Goal: Find specific page/section: Find specific page/section

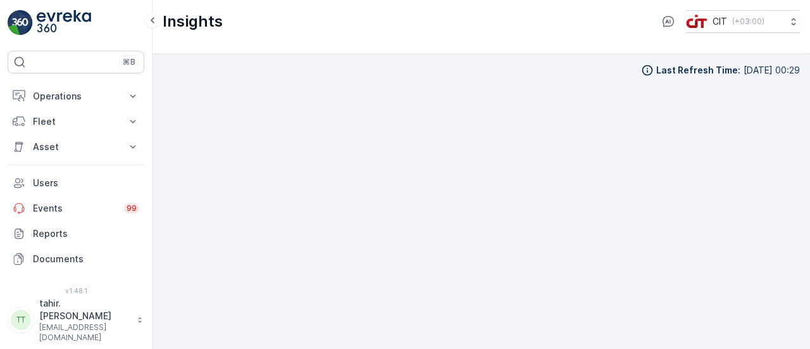
click at [0, 53] on div "⌘B Operations Insights CO₂e Analysis Report CIT Dashboard Planning Routes & Tas…" at bounding box center [76, 174] width 153 height 349
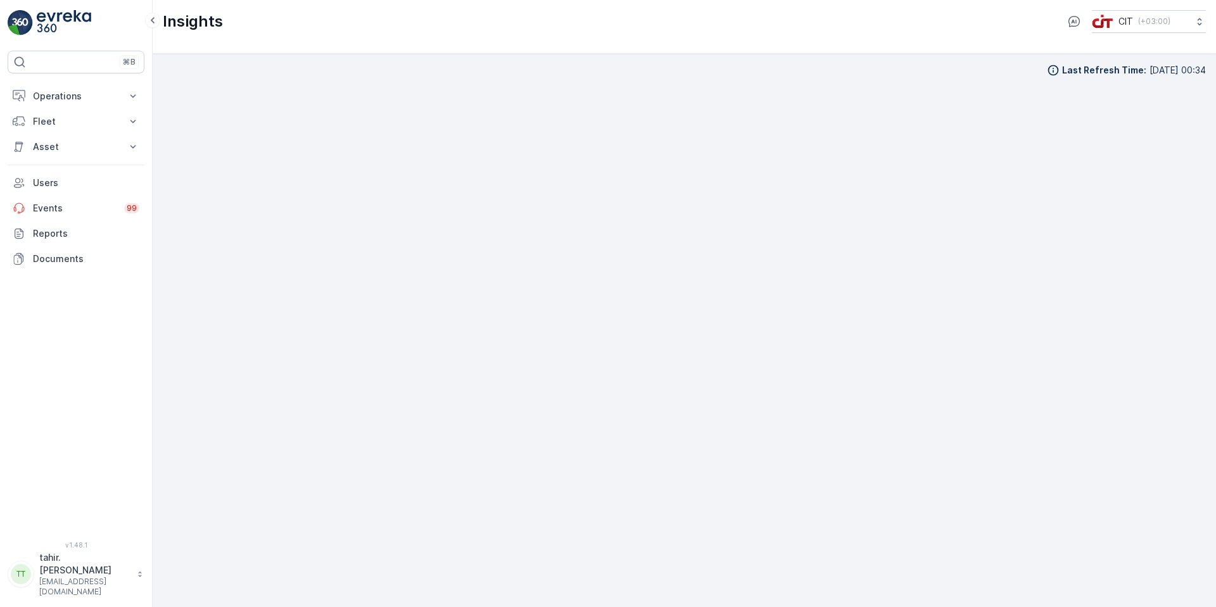
click at [66, 93] on p "Operations" at bounding box center [76, 96] width 86 height 13
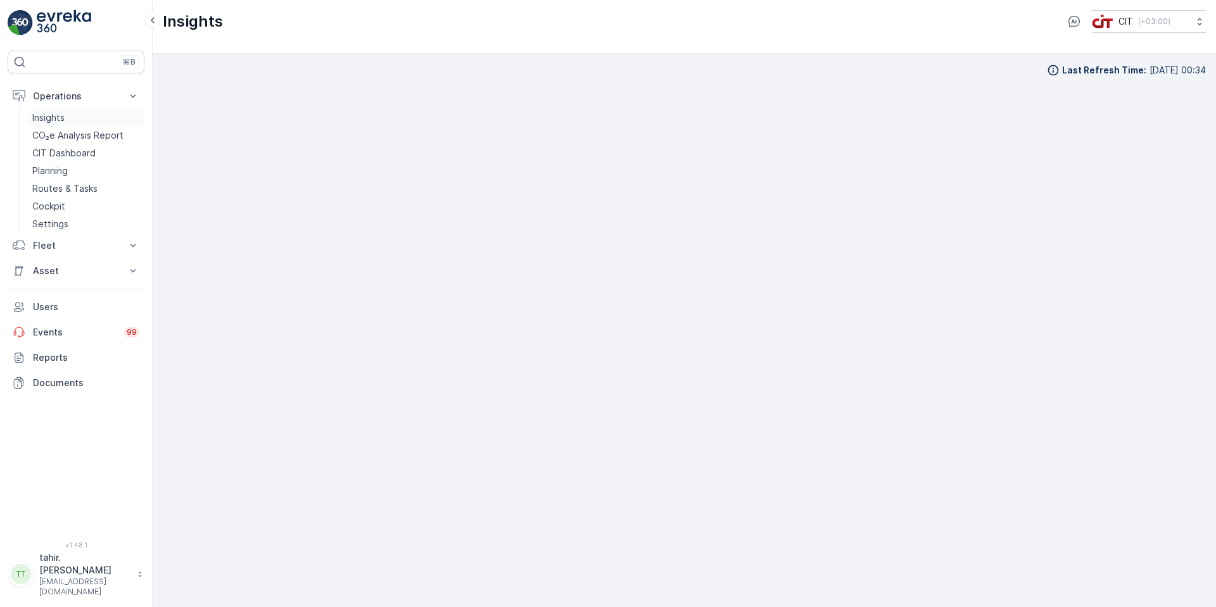
click at [54, 116] on p "Insights" at bounding box center [48, 117] width 32 height 13
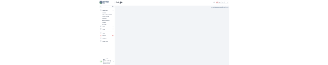
scroll to position [13, 0]
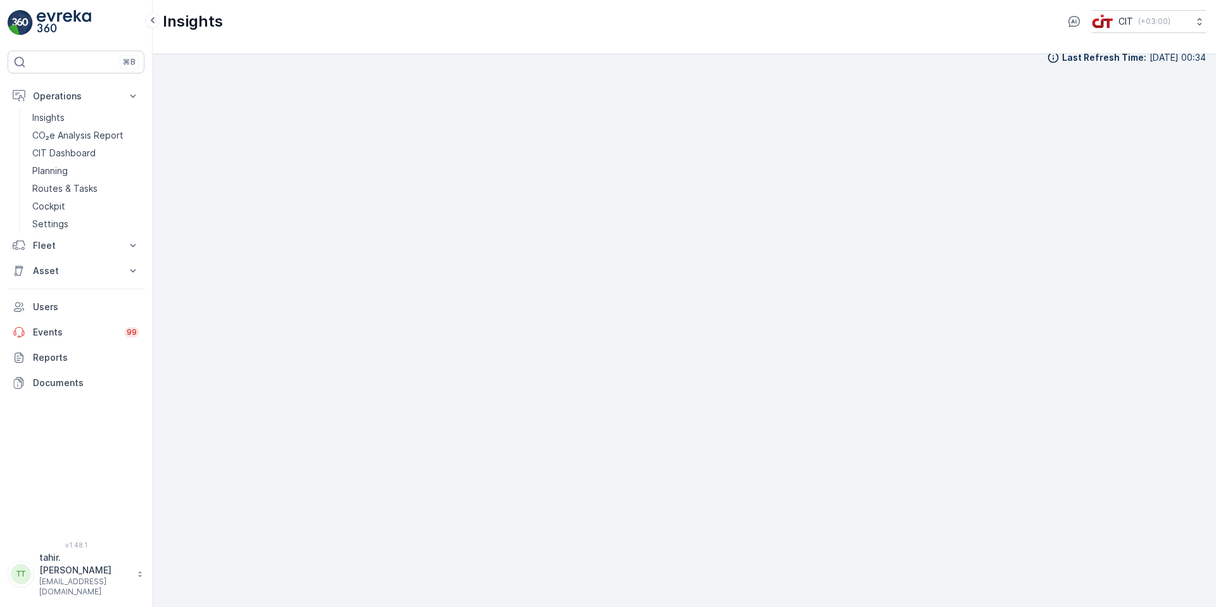
click at [942, 59] on div "Last Refresh Time : [DATE] 00:34" at bounding box center [684, 57] width 1043 height 13
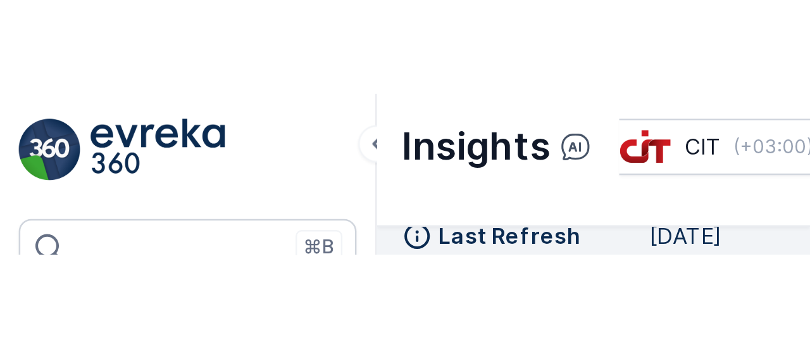
scroll to position [11, 0]
